Goal: Information Seeking & Learning: Check status

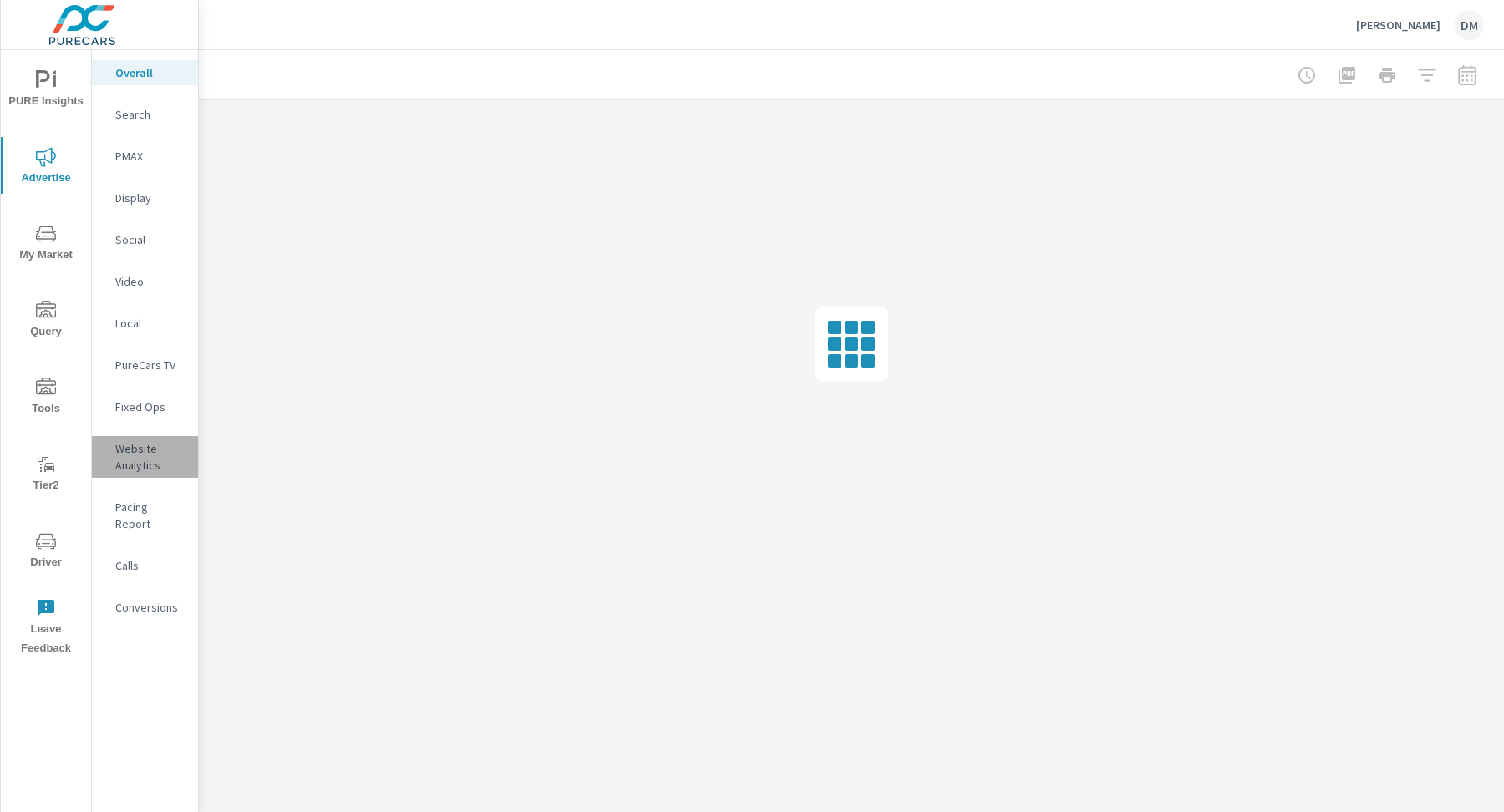
click at [131, 468] on p "Website Analytics" at bounding box center [150, 457] width 69 height 34
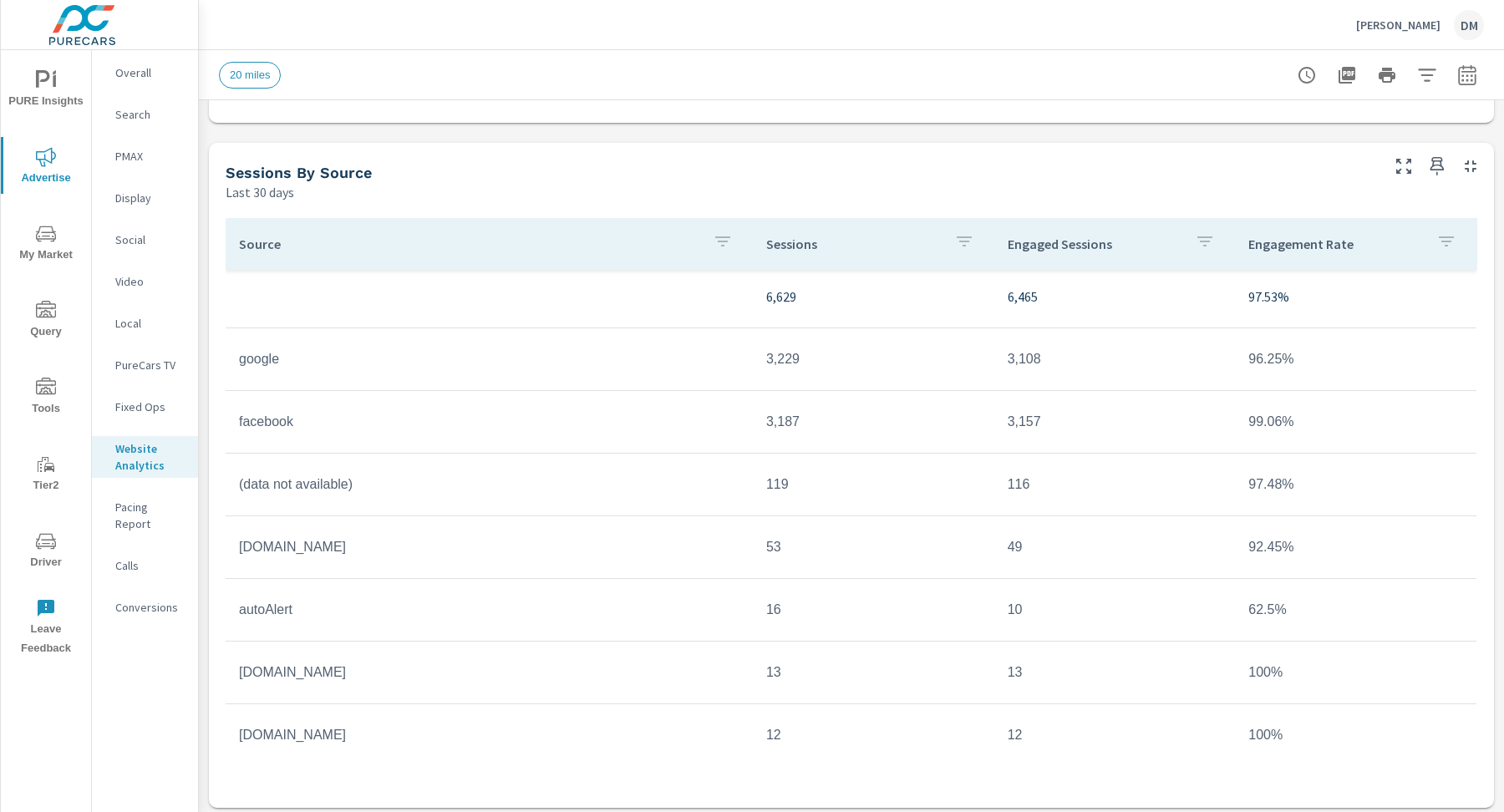
scroll to position [1342, 0]
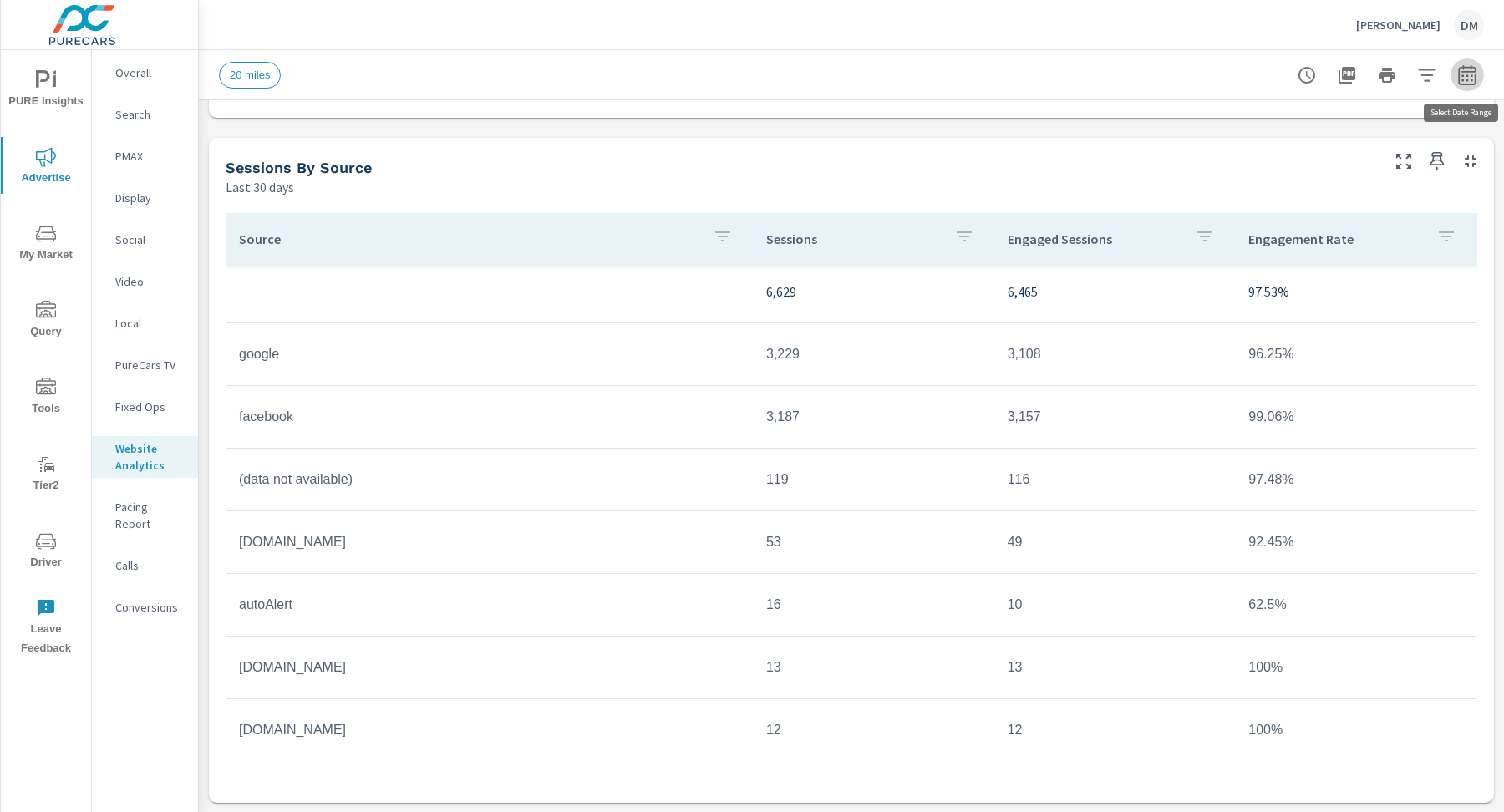
click at [1467, 74] on icon "button" at bounding box center [1467, 74] width 20 height 20
select select "Last 30 days"
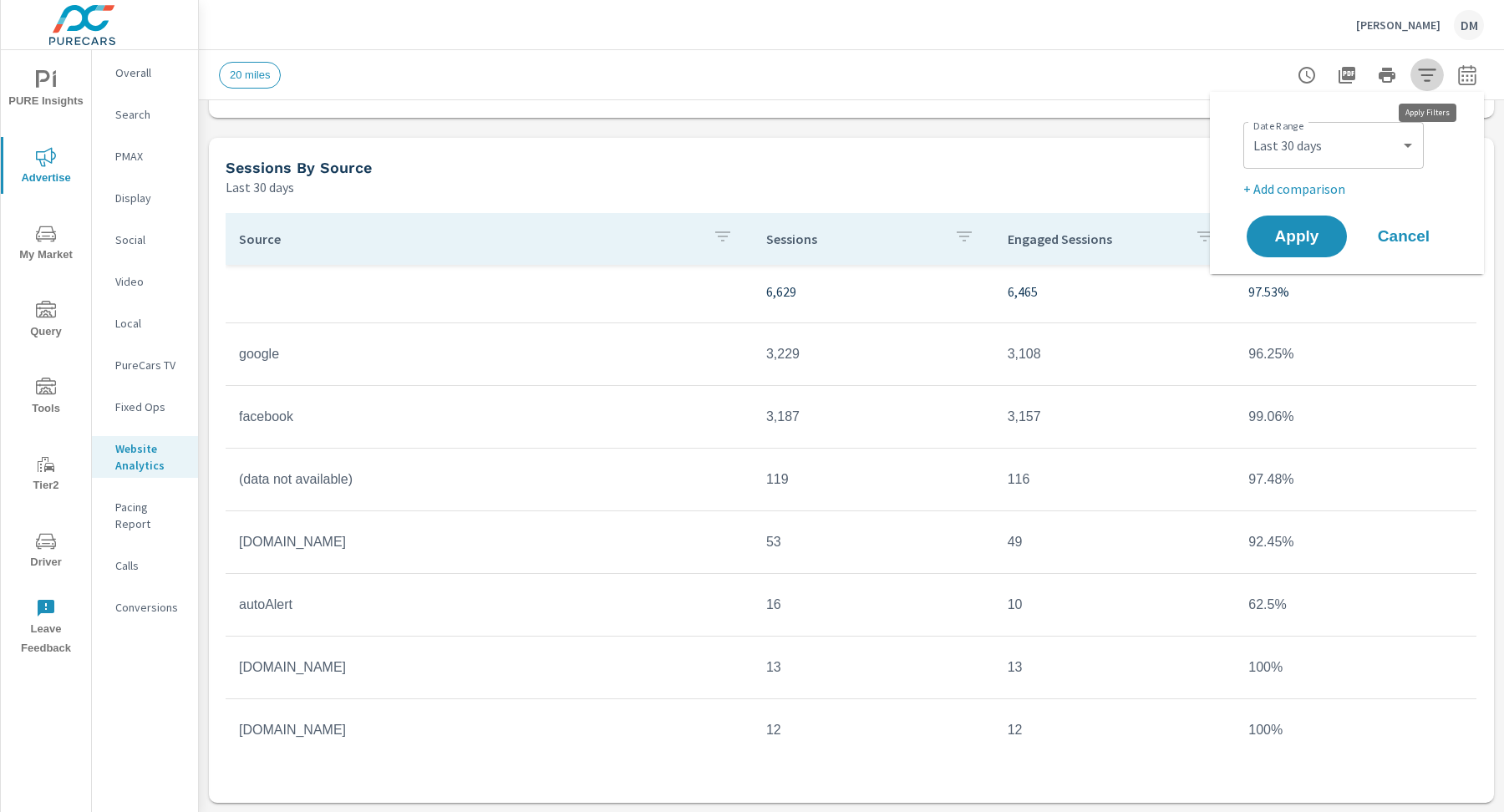
click at [1430, 72] on icon "button" at bounding box center [1426, 74] width 20 height 20
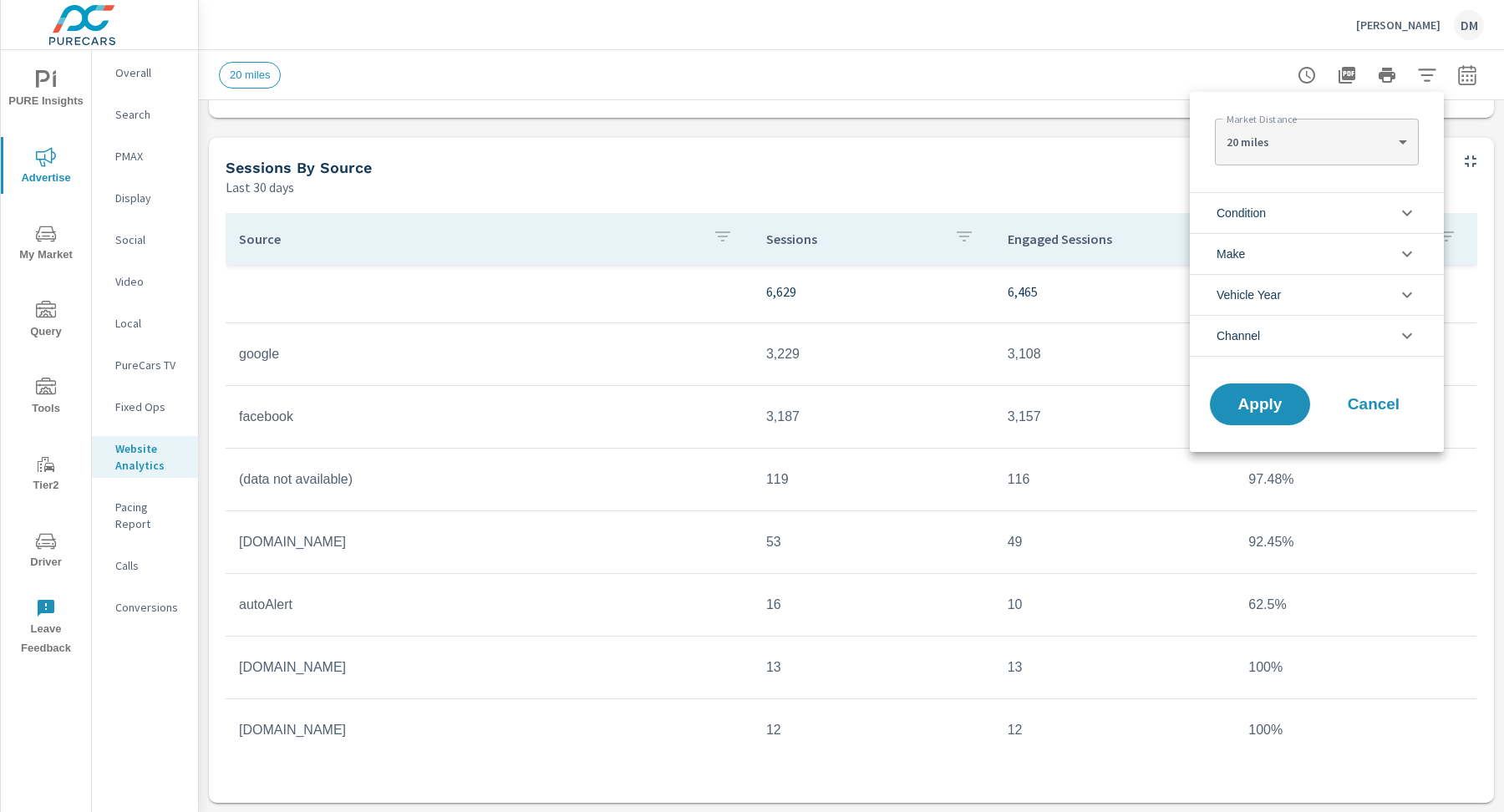
click at [1102, 36] on div at bounding box center [752, 406] width 1504 height 812
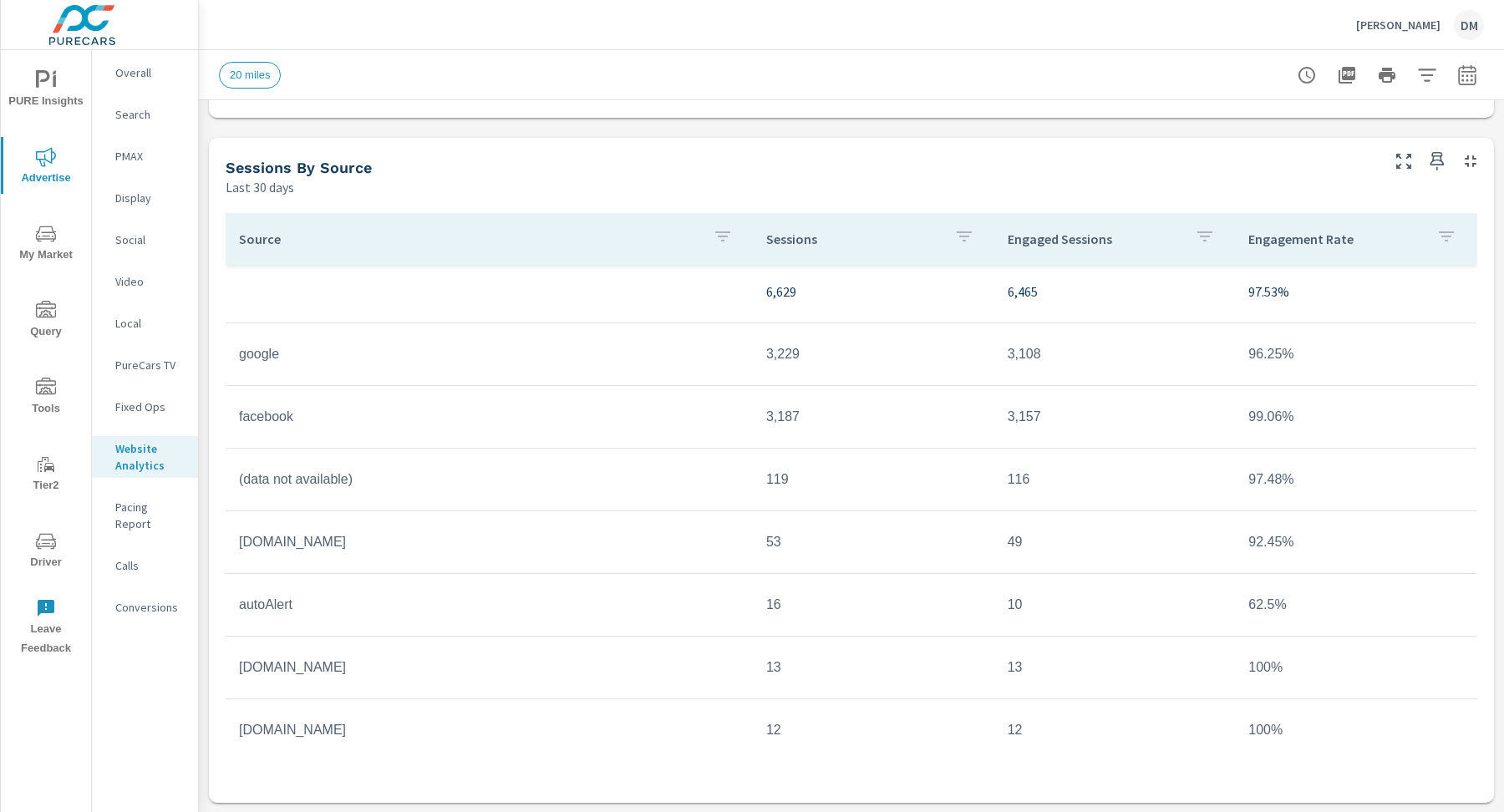
scroll to position [0, 0]
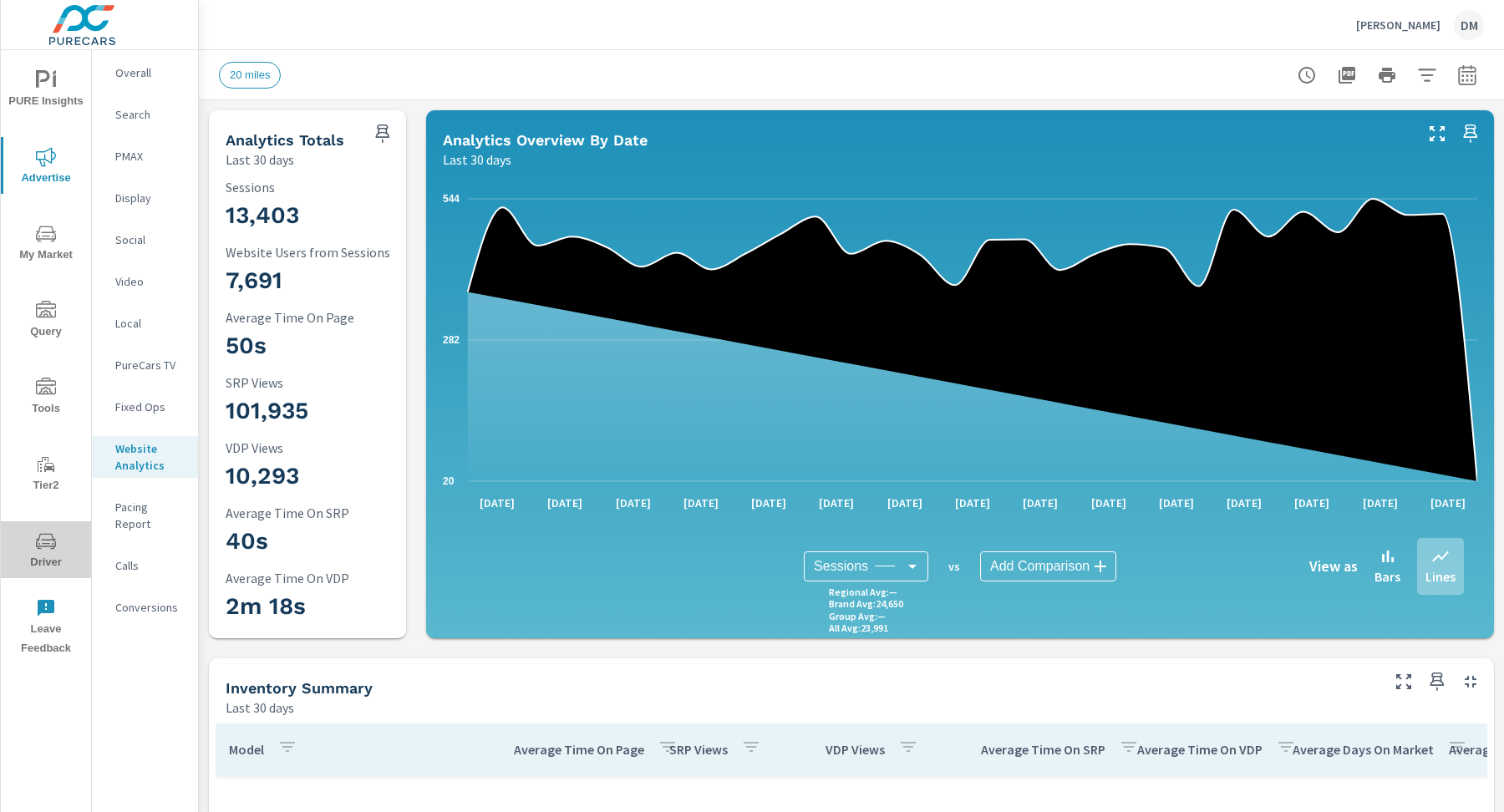
click at [46, 541] on icon "nav menu" at bounding box center [46, 540] width 20 height 20
